Goal: Transaction & Acquisition: Obtain resource

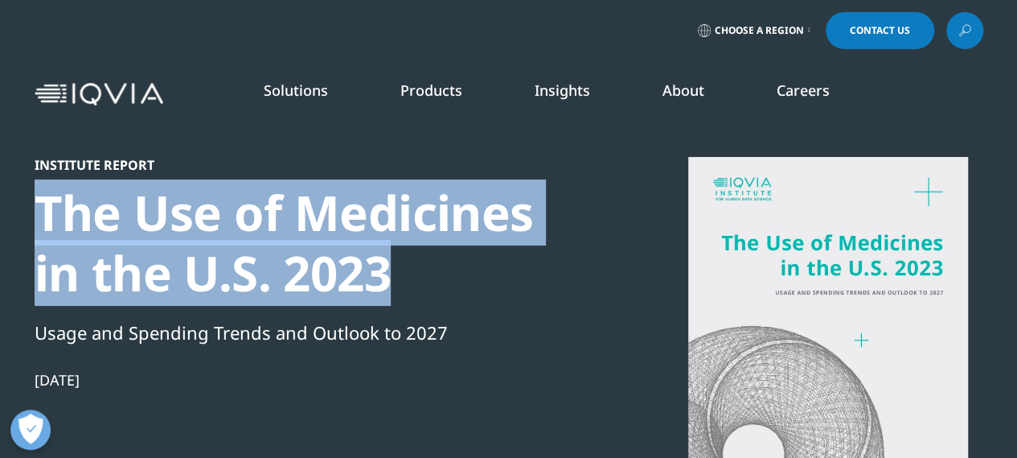
drag, startPoint x: 35, startPoint y: 216, endPoint x: 388, endPoint y: 250, distance: 355.5
click at [388, 250] on div "The Use of Medicines in the U.S. 2023" at bounding box center [311, 243] width 552 height 121
copy div "The Use of Medicines in the U.S. 2023"
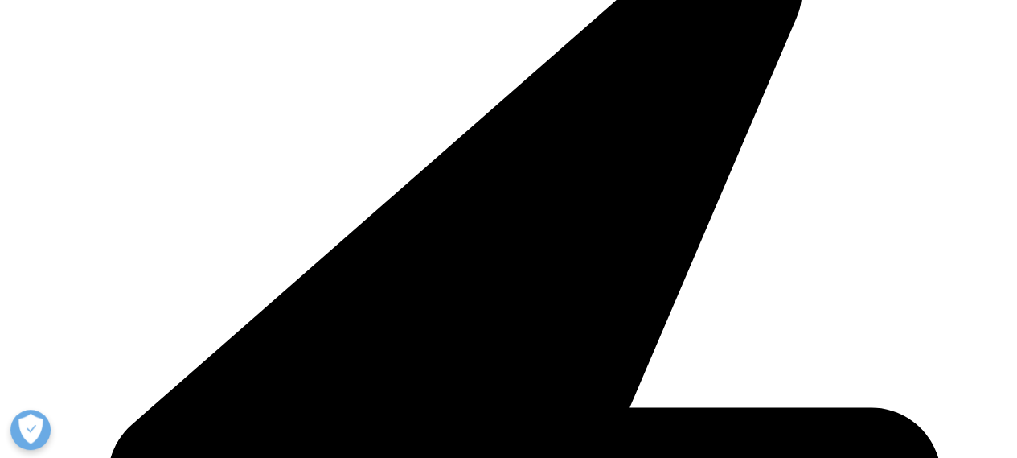
scroll to position [965, 0]
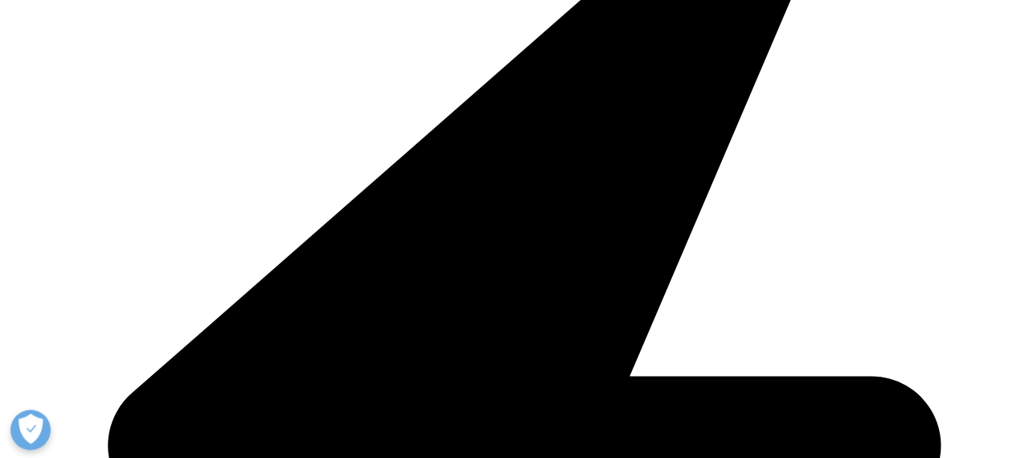
type input "Hannah"
type input "Bridges"
type input "hannah_bridges@hotmail.co.uk"
select select "[GEOGRAPHIC_DATA]"
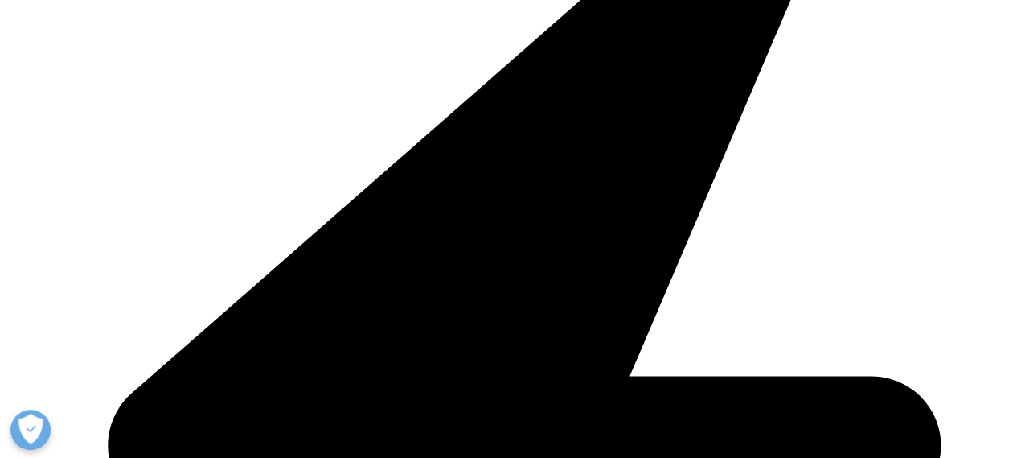
scroll to position [0, 78]
drag, startPoint x: 76, startPoint y: 192, endPoint x: 291, endPoint y: 192, distance: 215.6
drag, startPoint x: 74, startPoint y: 191, endPoint x: 6, endPoint y: 199, distance: 68.0
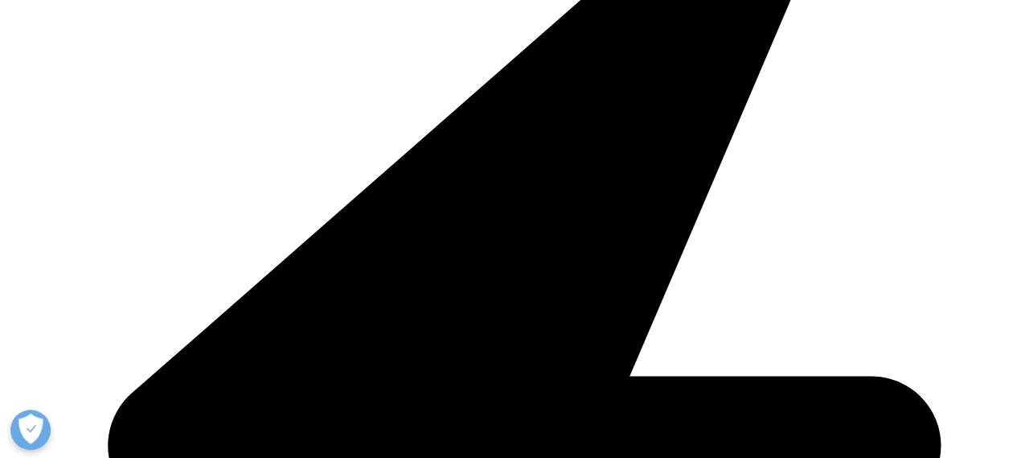
type input "hannahb@hbhealthcomms.co.uk"
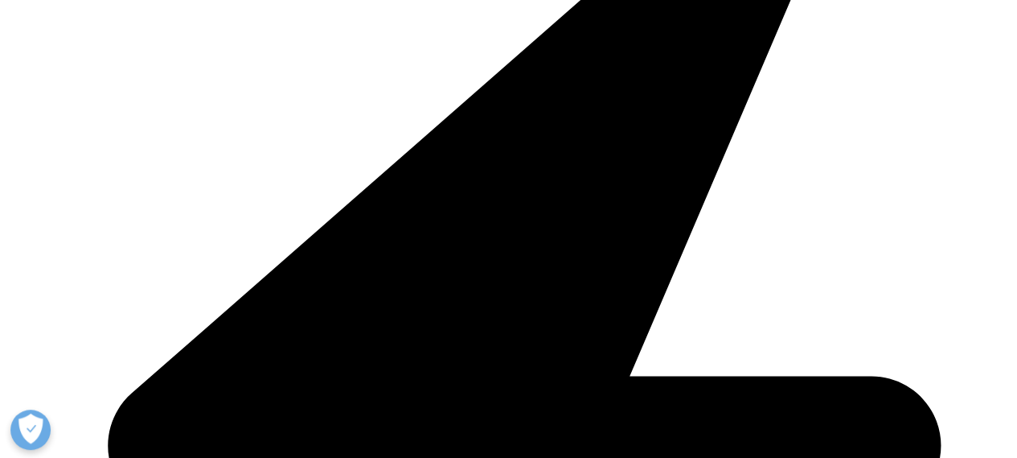
type input "Medical Writer"
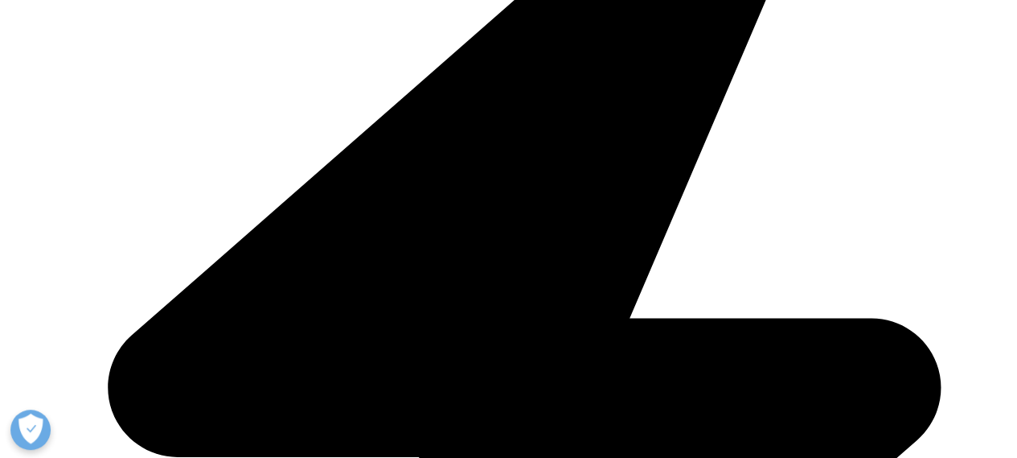
scroll to position [1046, 0]
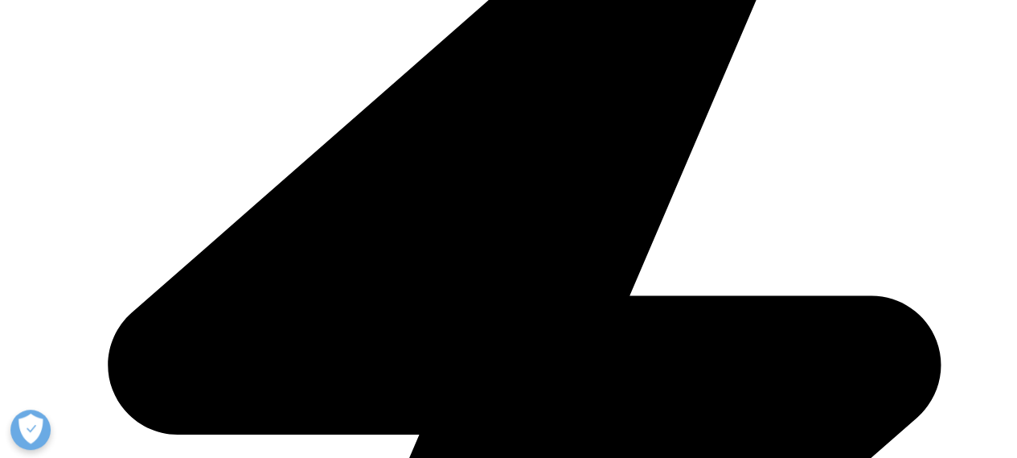
type input "HB Health Comms Limited"
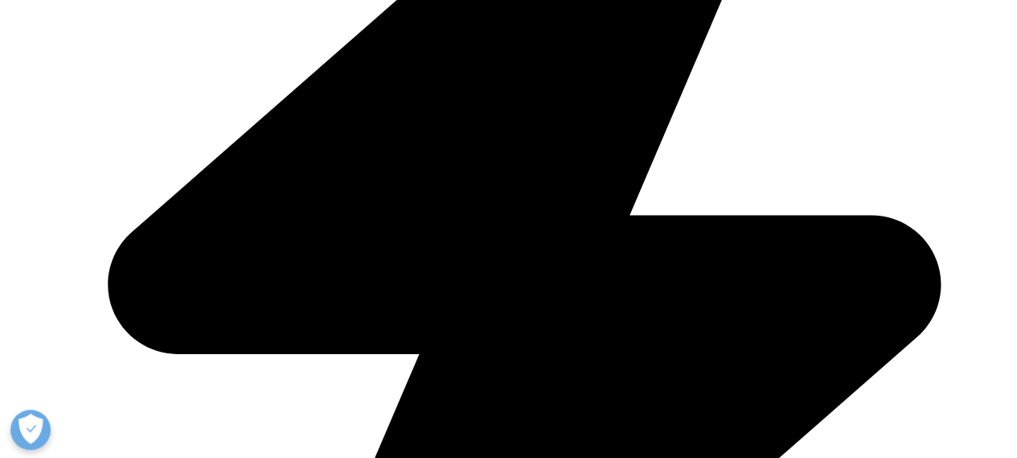
scroll to position [1206, 0]
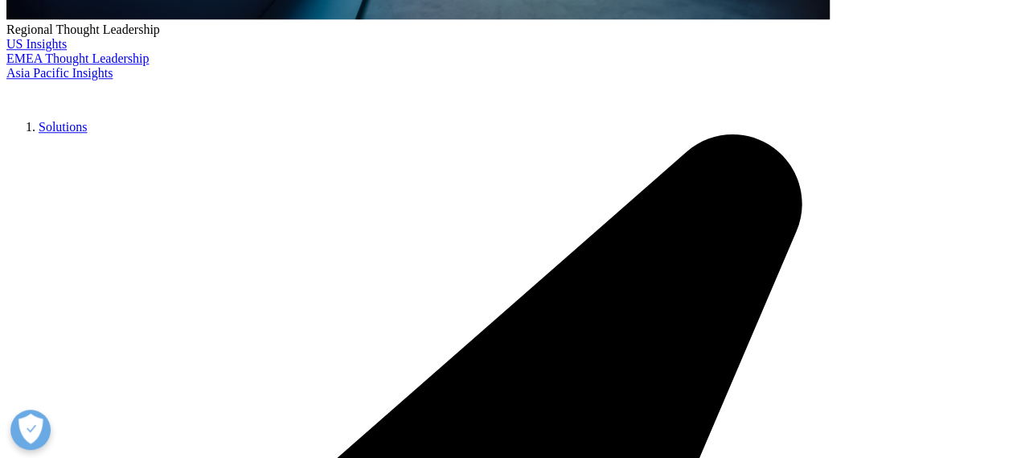
scroll to position [687, 0]
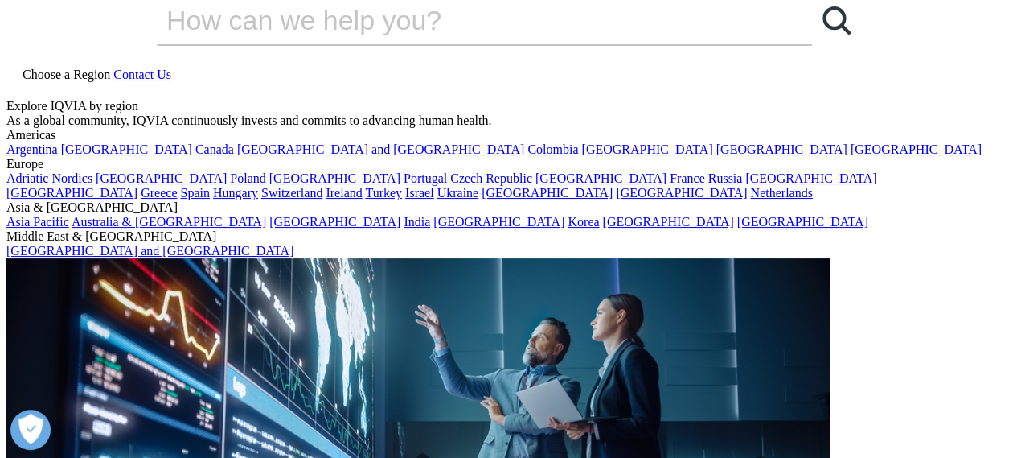
scroll to position [0, 0]
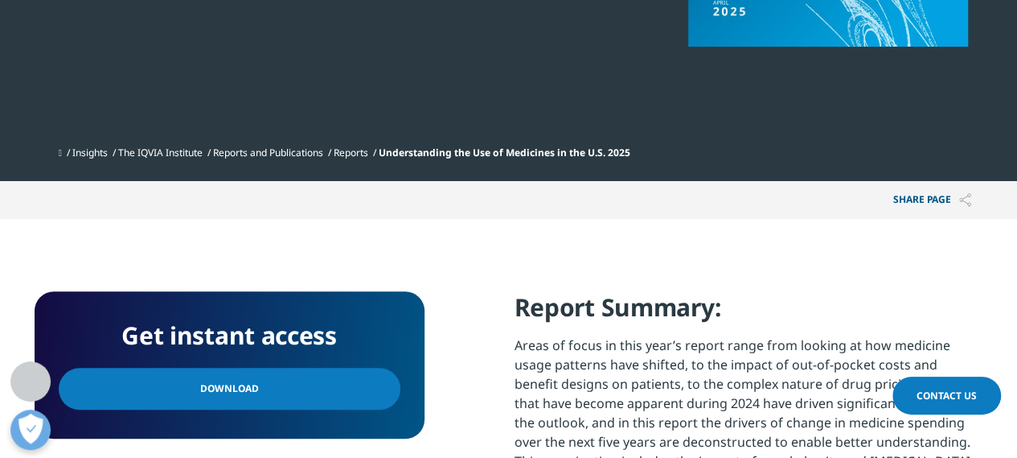
scroll to position [483, 0]
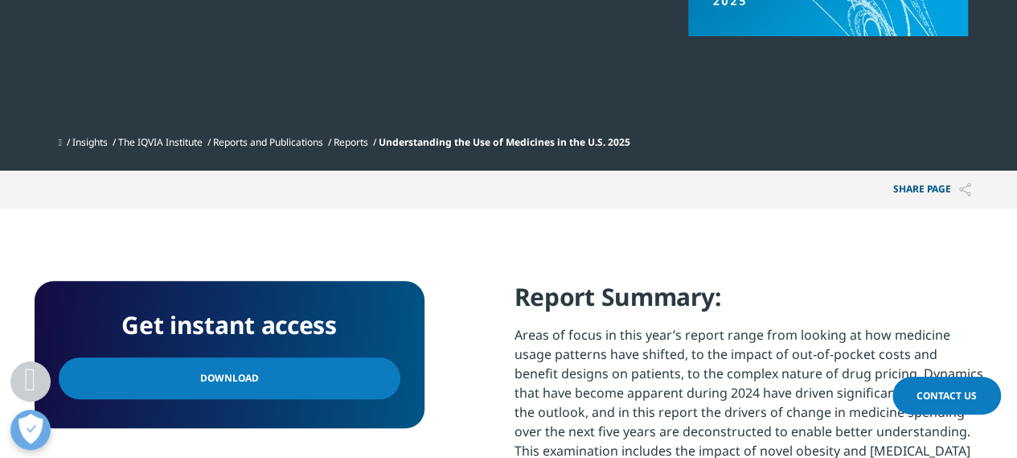
click at [261, 383] on link "Download" at bounding box center [230, 378] width 342 height 42
